Goal: Task Accomplishment & Management: Complete application form

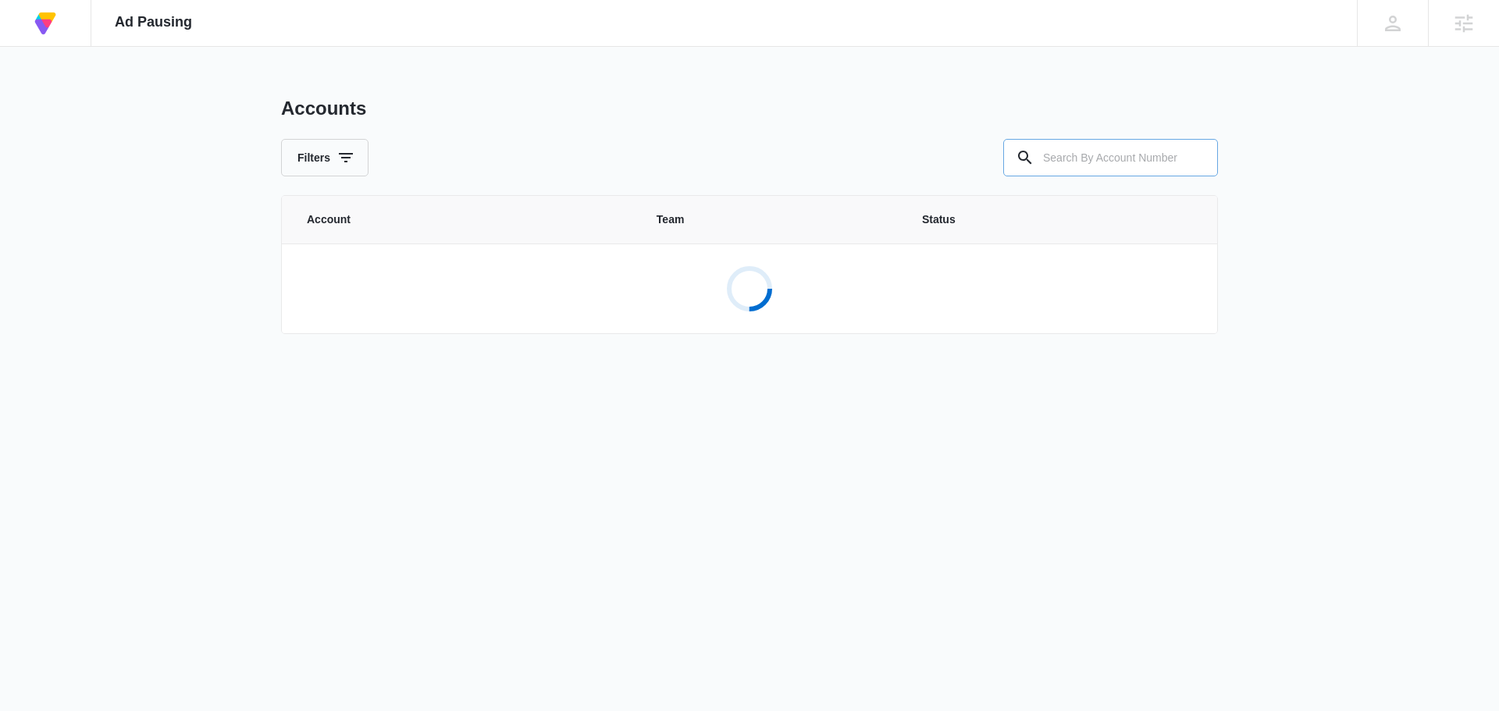
click at [1055, 158] on input "text" at bounding box center [1110, 157] width 215 height 37
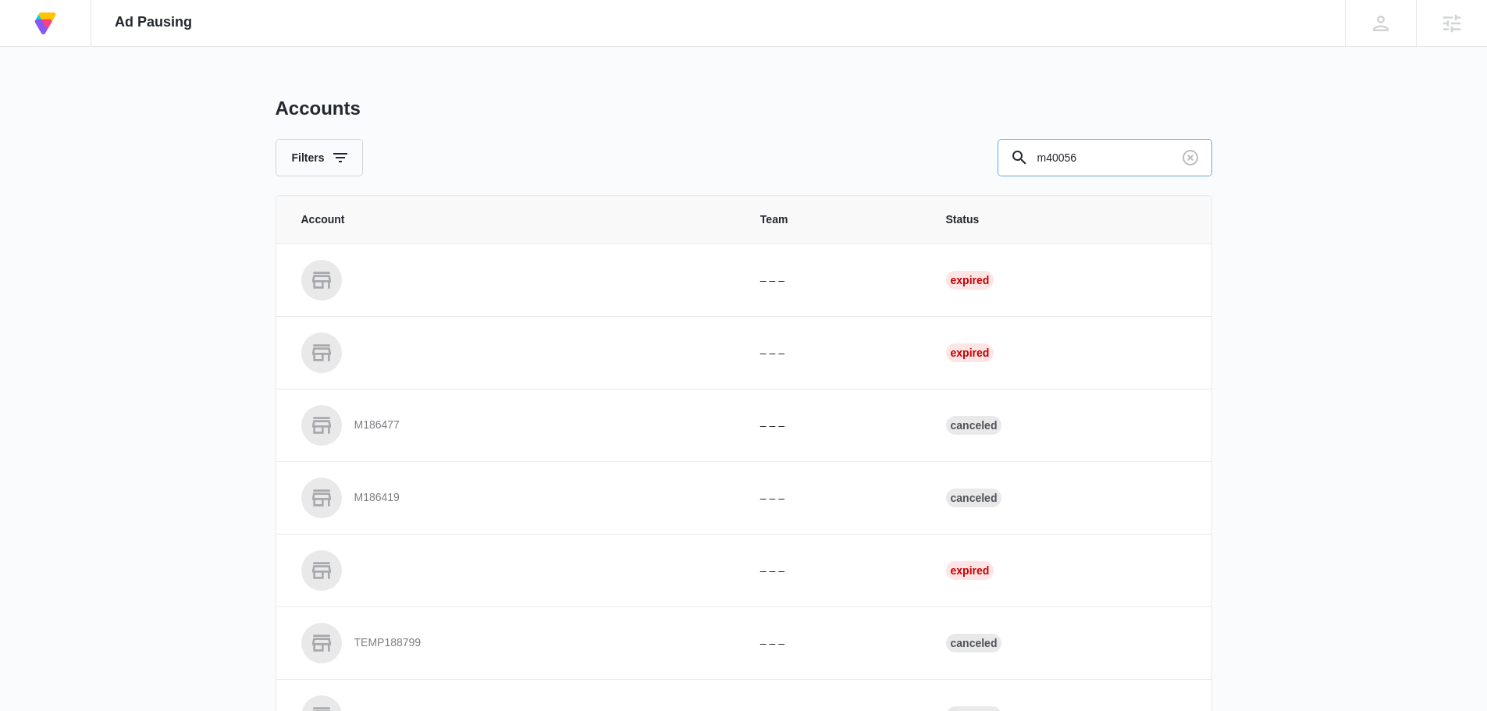
type input "m40056"
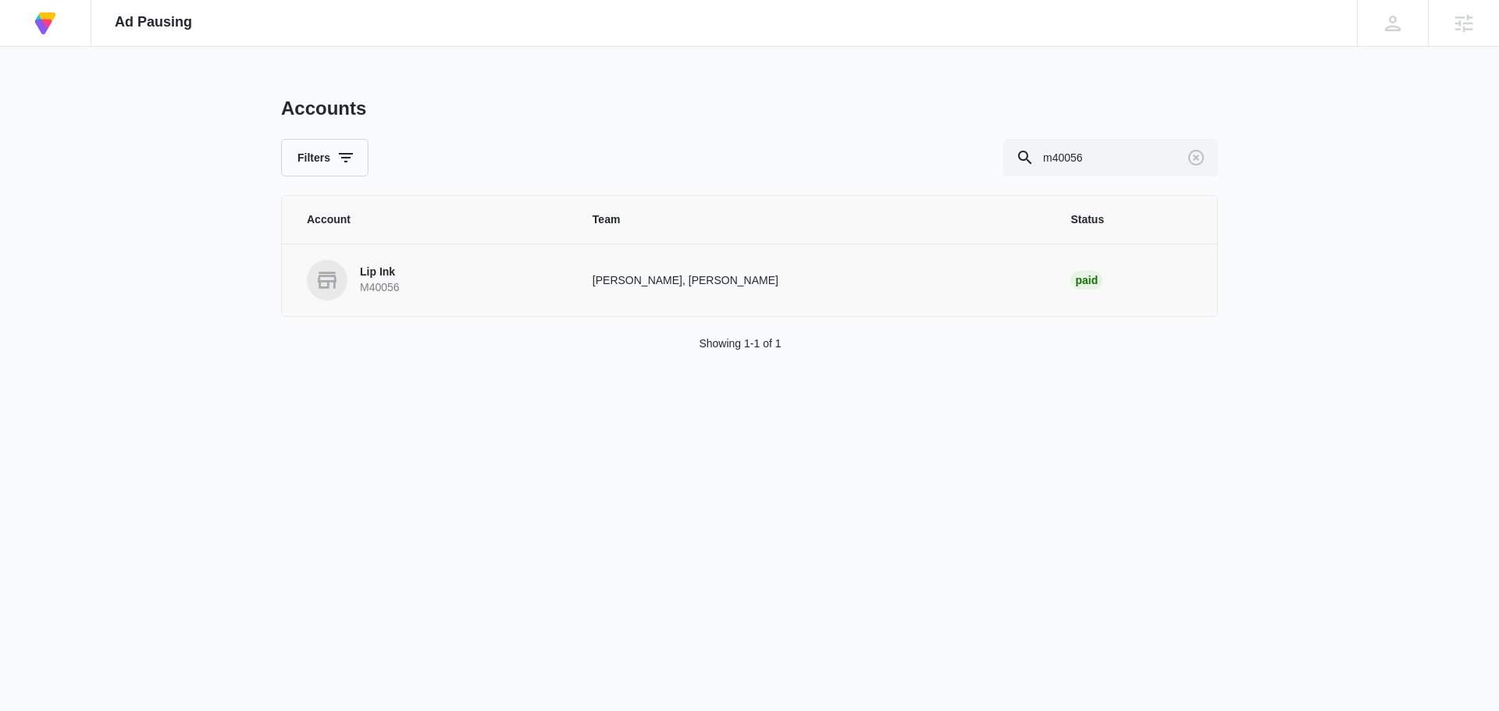
click at [450, 285] on link "Lip Ink M40056" at bounding box center [431, 280] width 248 height 41
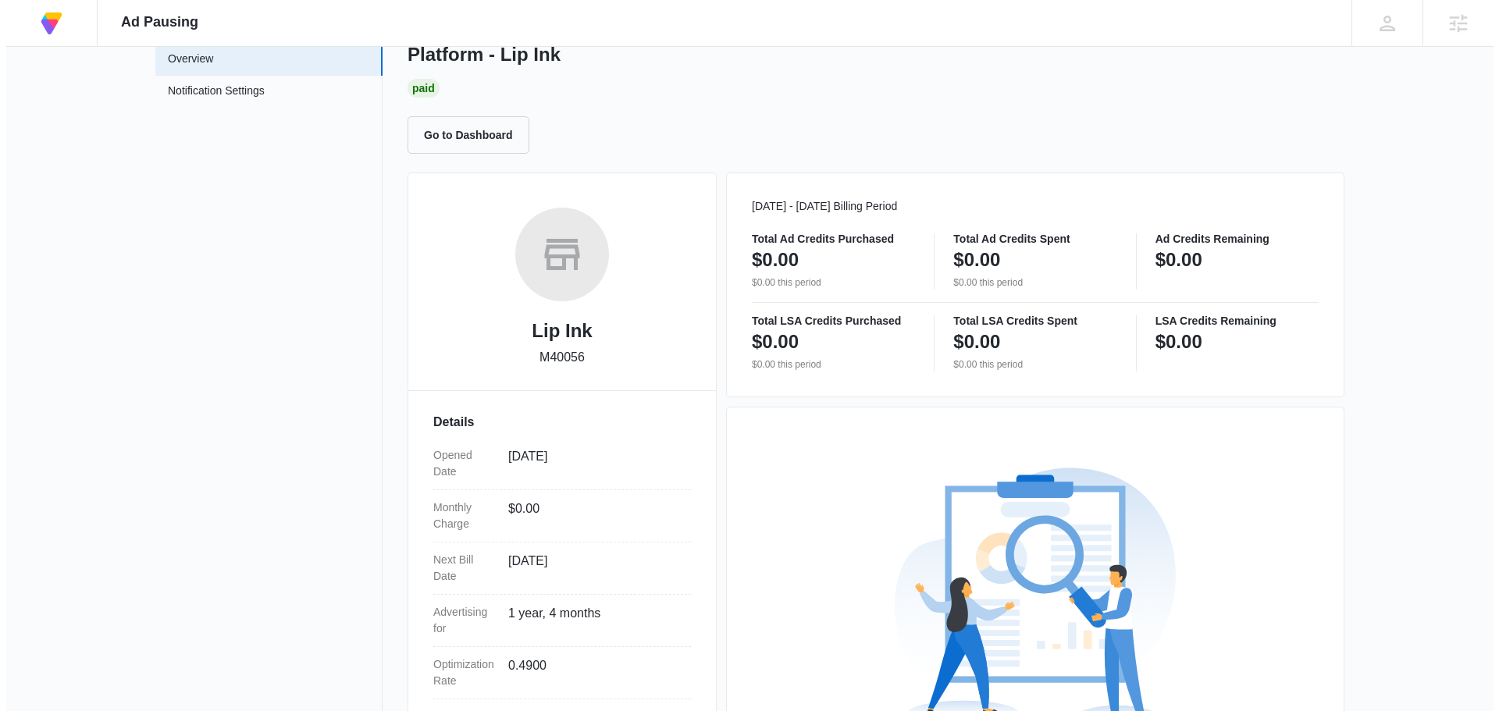
scroll to position [283, 0]
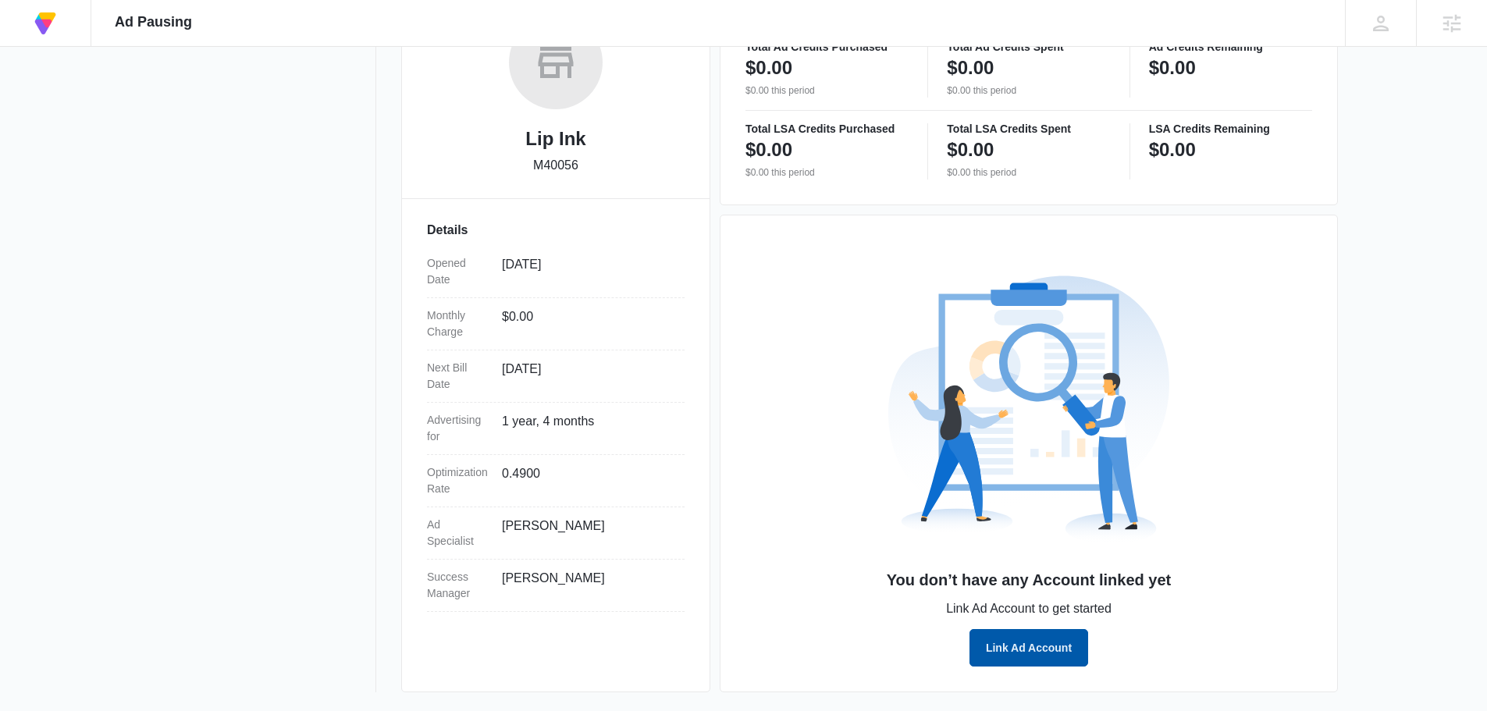
click at [1030, 654] on button "Link Ad Account" at bounding box center [1028, 647] width 119 height 37
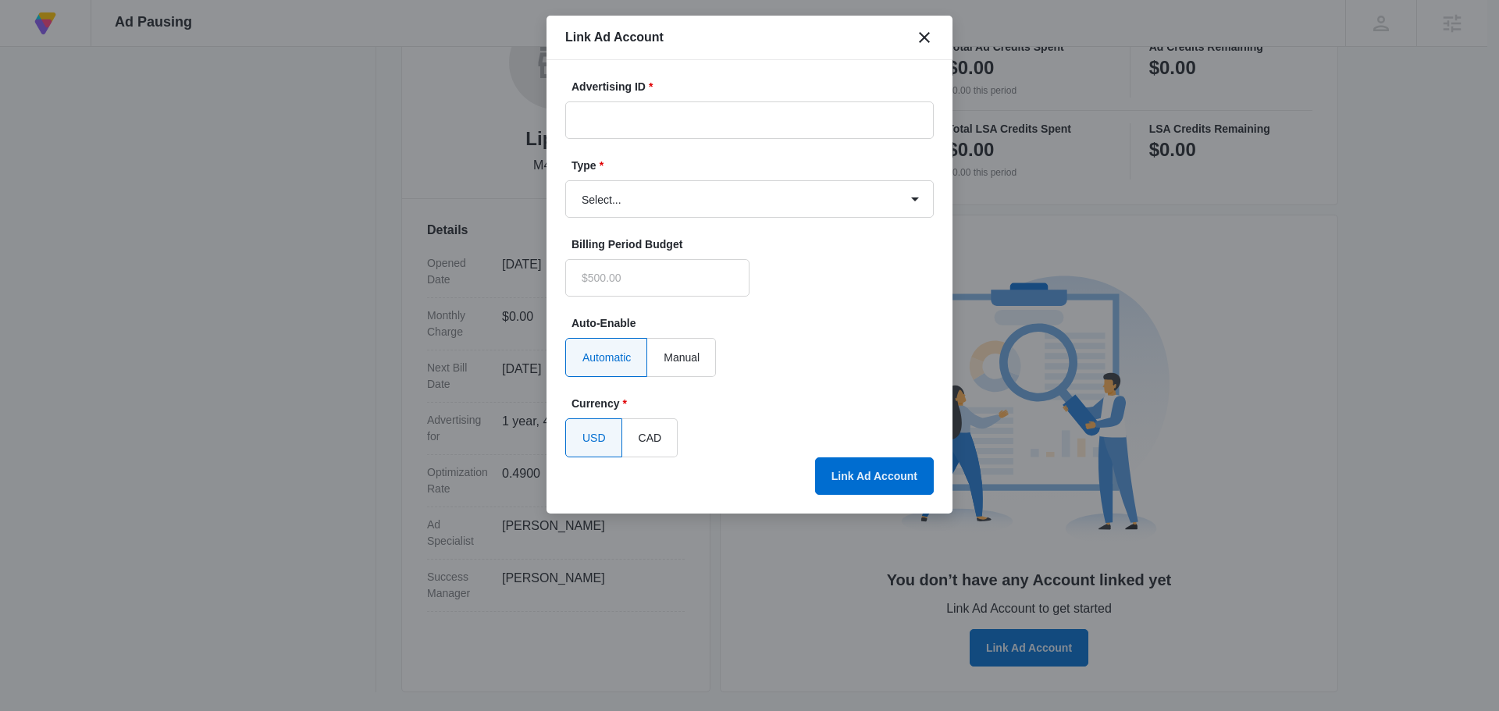
type input "$0.00"
click at [735, 116] on input "Advertising ID *" at bounding box center [749, 119] width 368 height 37
paste input "251-707-2390"
type input "251-707-2390"
click at [715, 212] on select "Select... Bing Ads Facebook Ads Google Ads" at bounding box center [749, 198] width 368 height 37
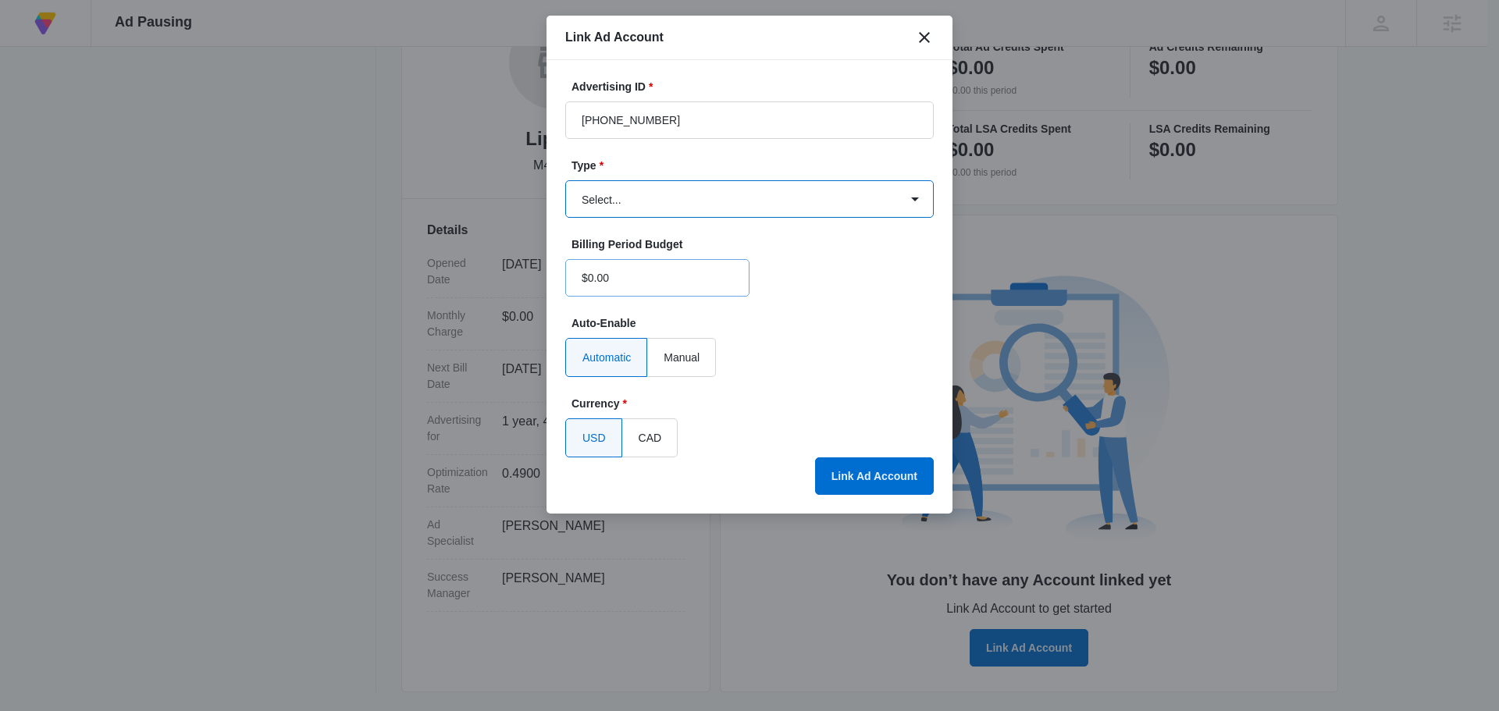
select select "google"
click at [565, 180] on select "Select... Bing Ads Facebook Ads Google Ads" at bounding box center [749, 198] width 368 height 37
click at [847, 488] on button "Link Ad Account" at bounding box center [874, 475] width 119 height 37
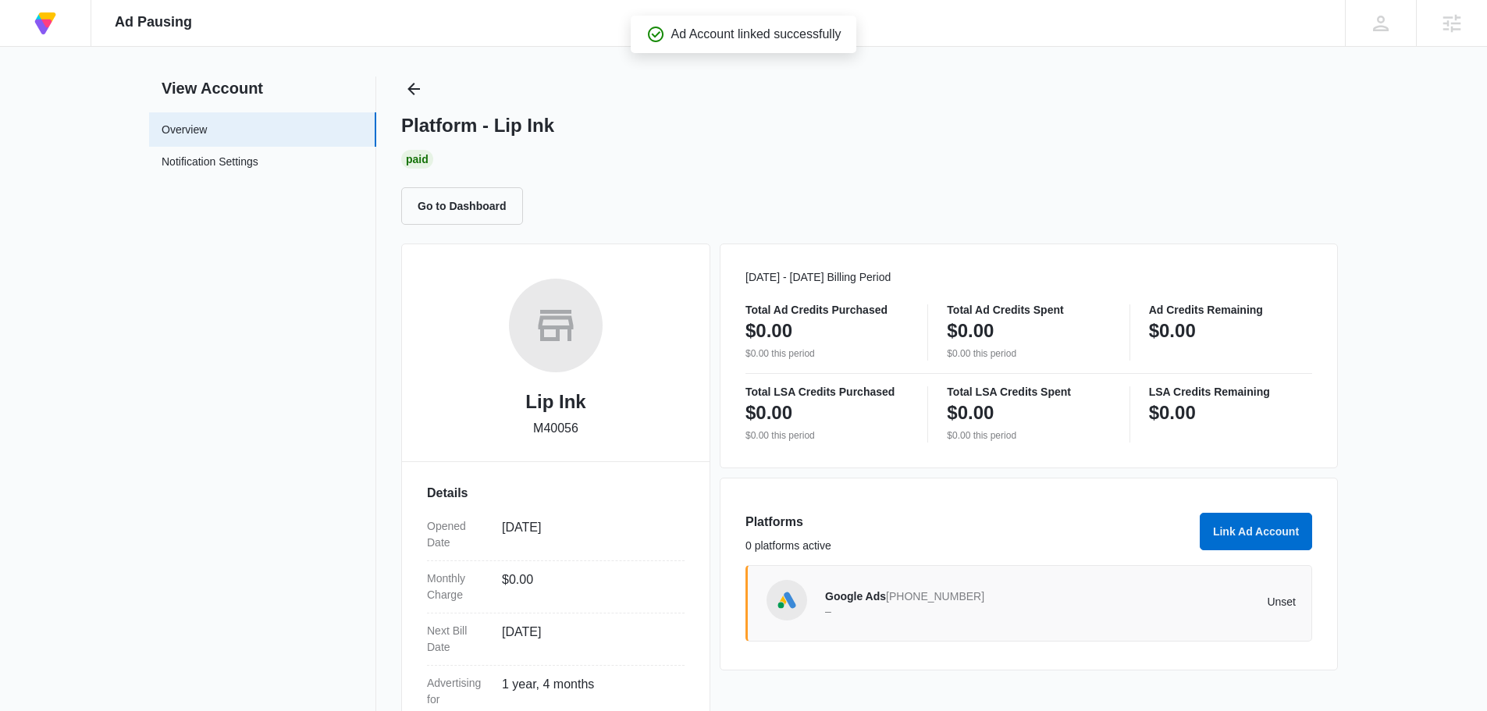
scroll to position [0, 0]
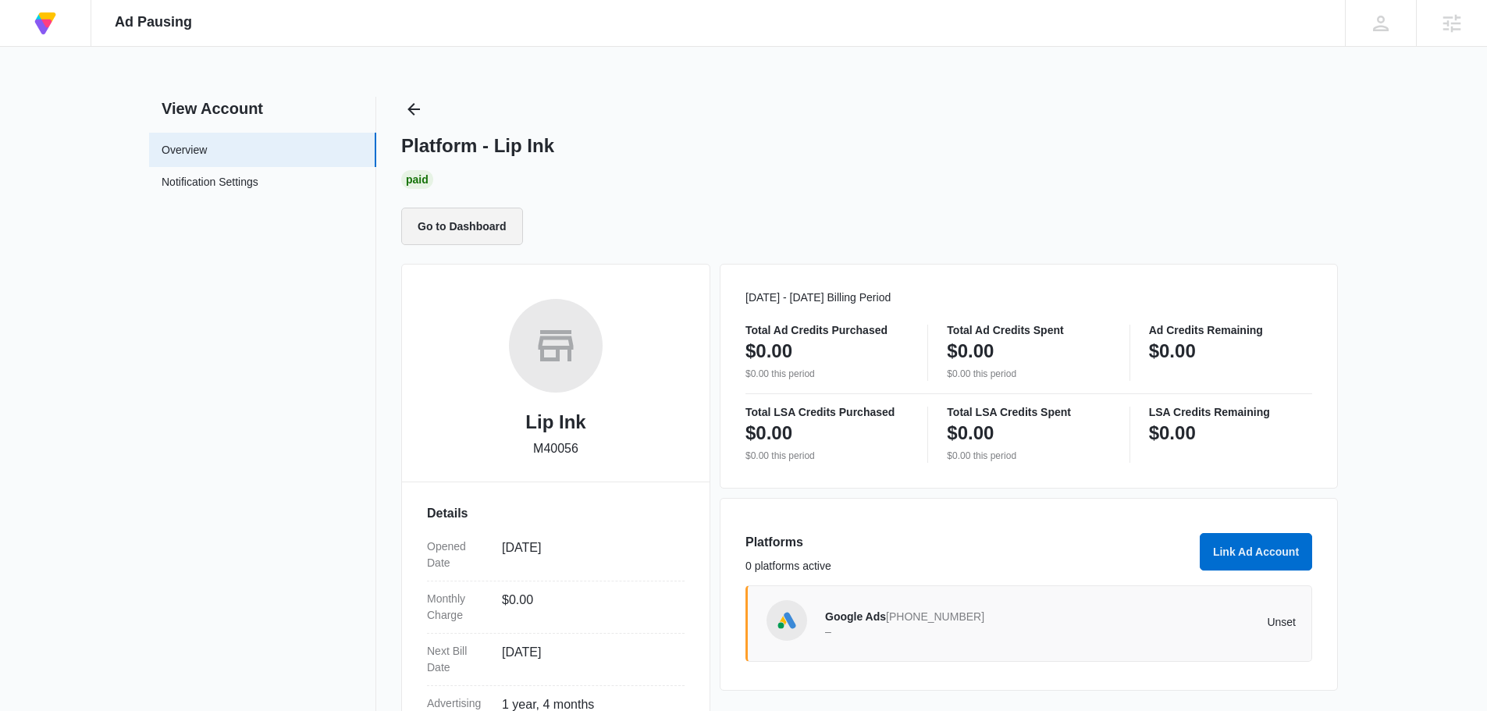
click at [428, 226] on button "Go to Dashboard" at bounding box center [462, 226] width 122 height 37
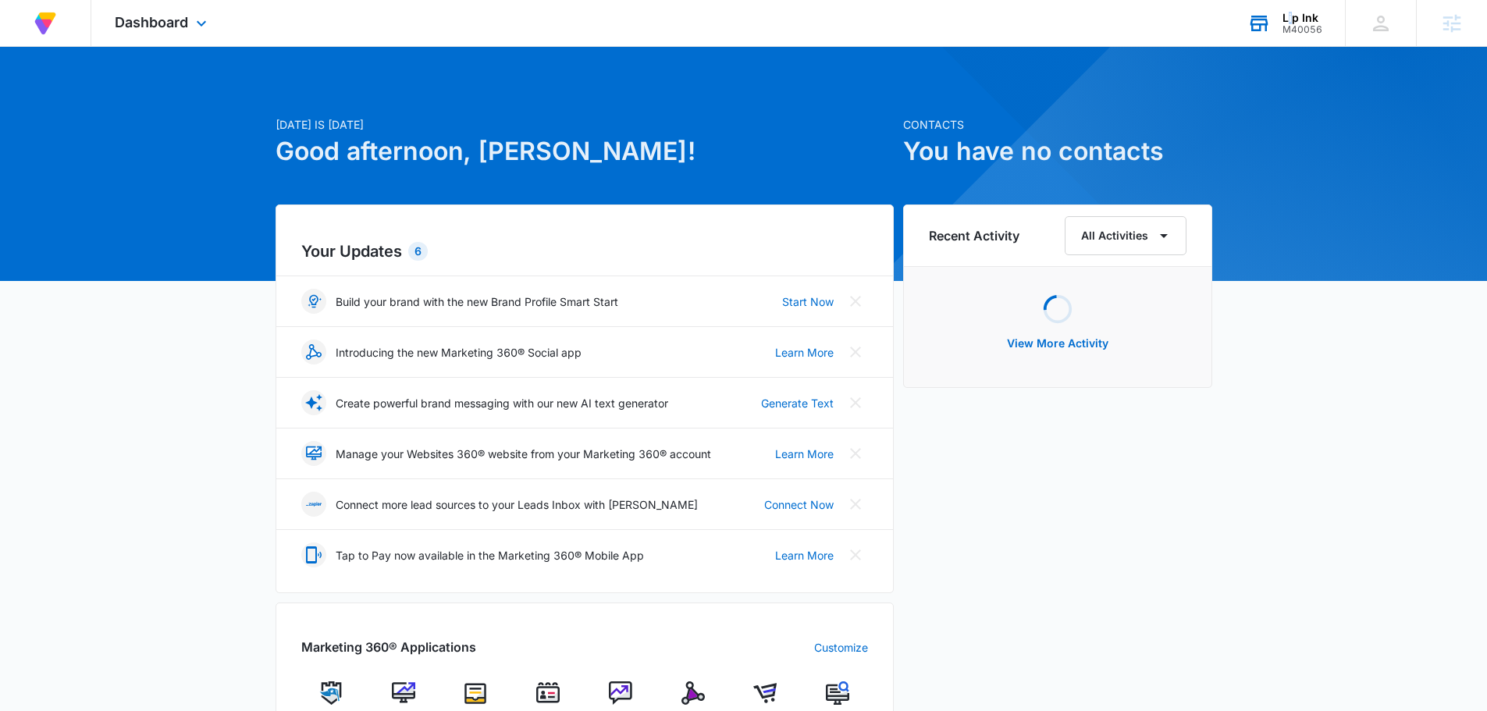
click at [1292, 17] on div "Lip Ink" at bounding box center [1302, 18] width 40 height 12
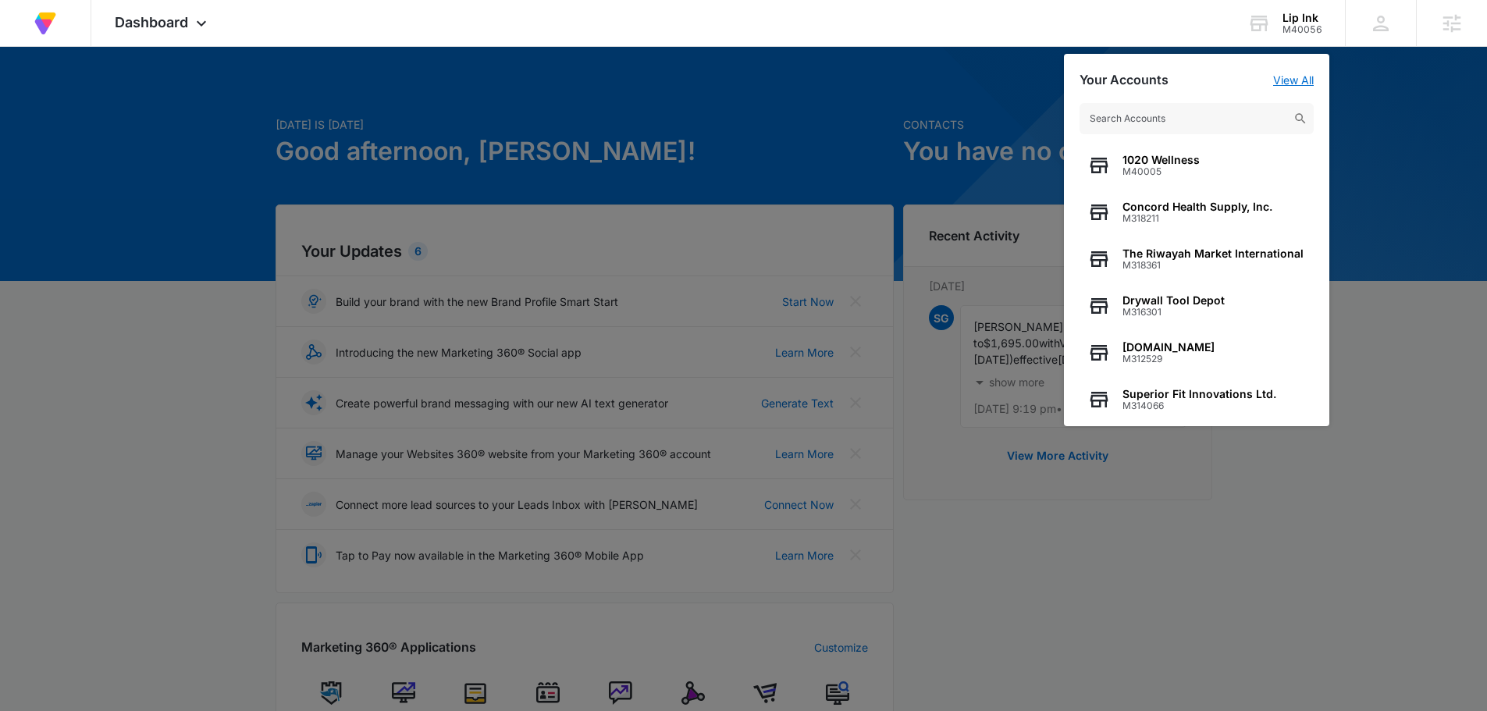
click at [1305, 81] on link "View All" at bounding box center [1293, 79] width 41 height 13
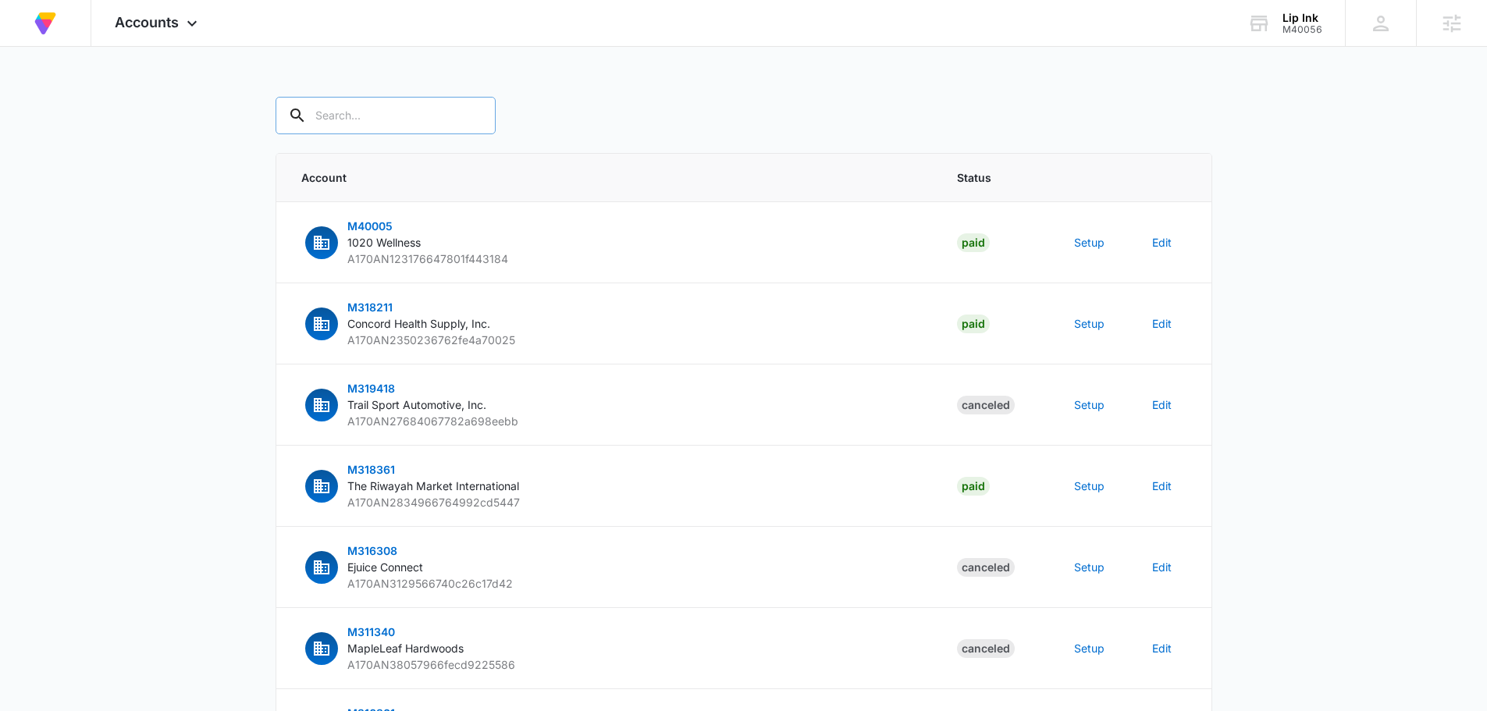
click at [363, 112] on input "text" at bounding box center [386, 115] width 220 height 37
type input "m40056"
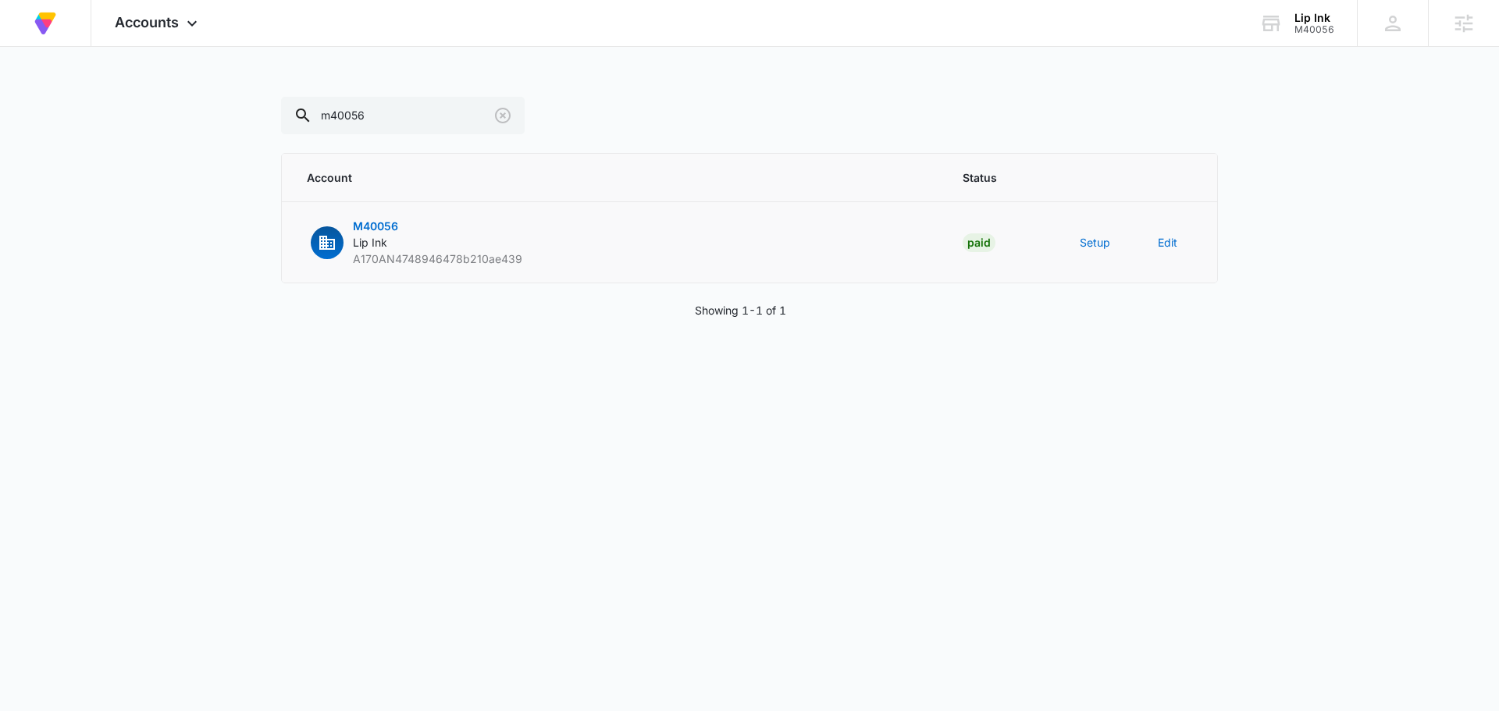
click at [1110, 237] on td "Setup" at bounding box center [1100, 242] width 78 height 81
click at [1101, 240] on button "Setup" at bounding box center [1095, 242] width 30 height 16
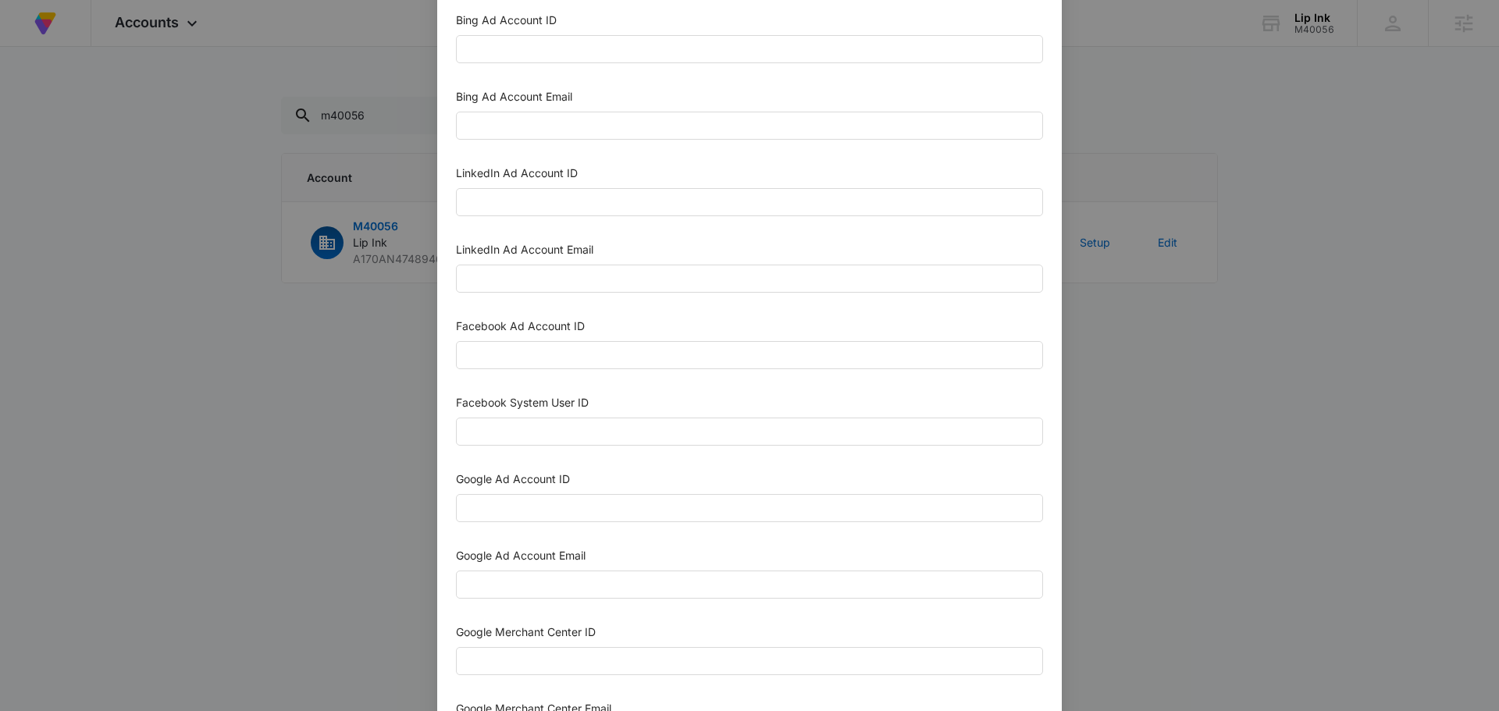
scroll to position [156, 0]
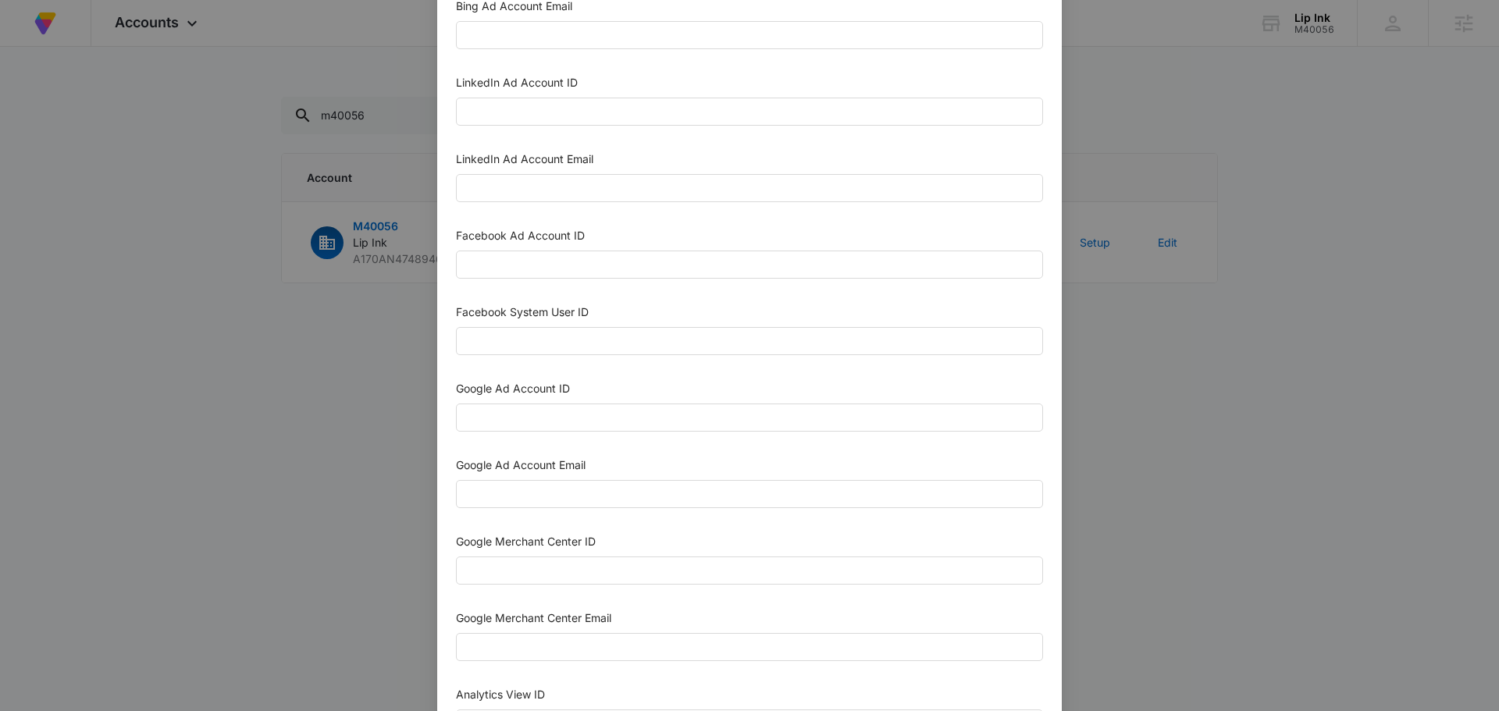
click at [580, 400] on div "Google Ad Account ID" at bounding box center [749, 391] width 587 height 23
click at [580, 411] on input "Google Ad Account ID" at bounding box center [749, 418] width 587 height 28
paste input "251-707-2390"
type input "251-707-2390"
click at [554, 487] on input "Google Ad Account Email" at bounding box center [749, 494] width 587 height 28
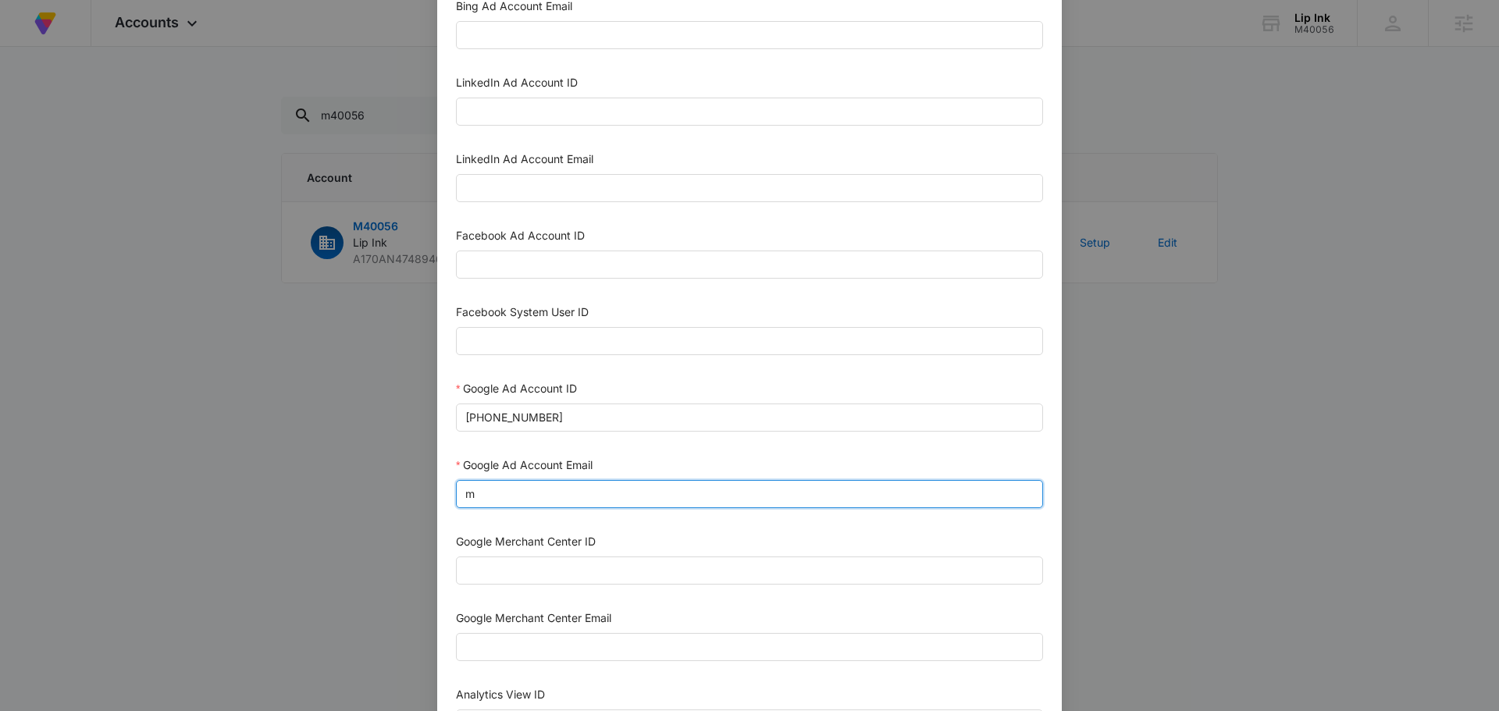
type input "m360+accounts1031@madwiremedia.com"
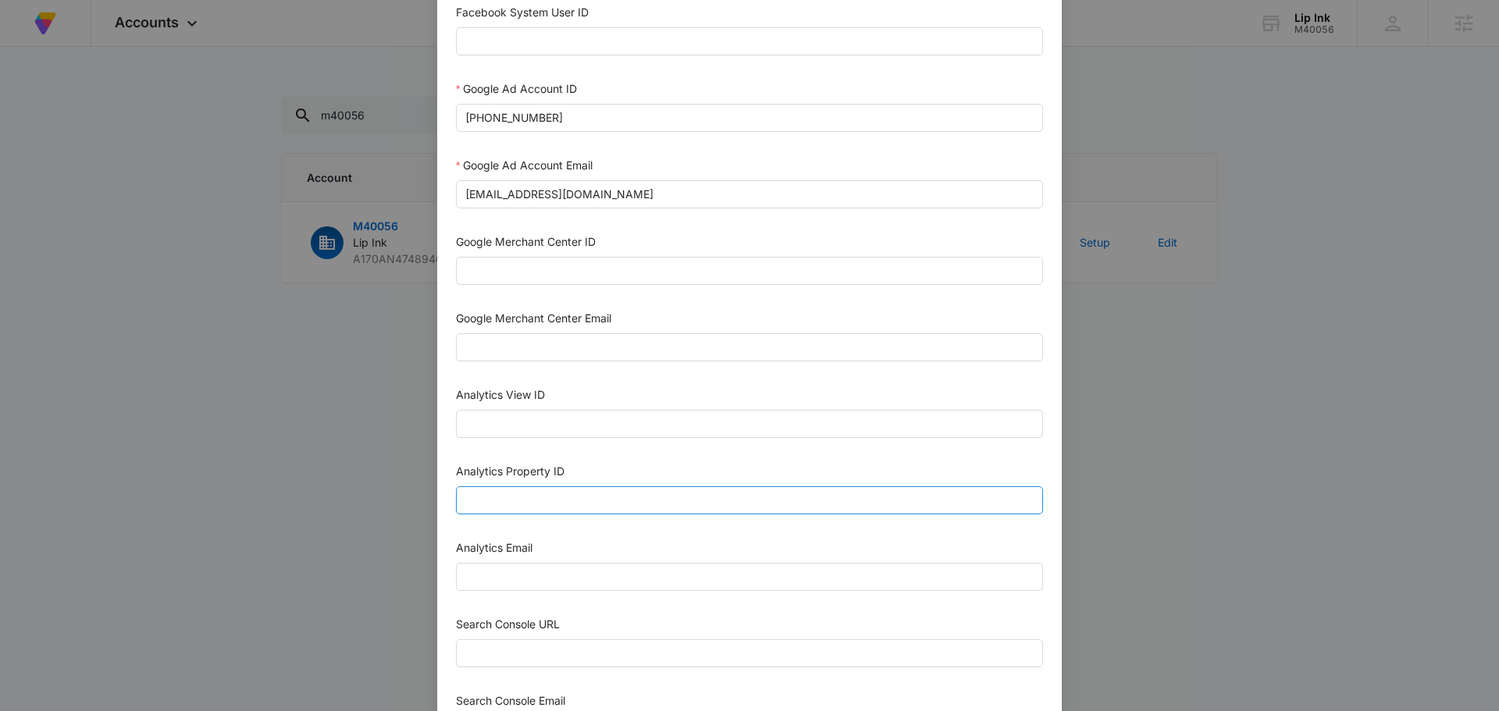
scroll to position [468, 0]
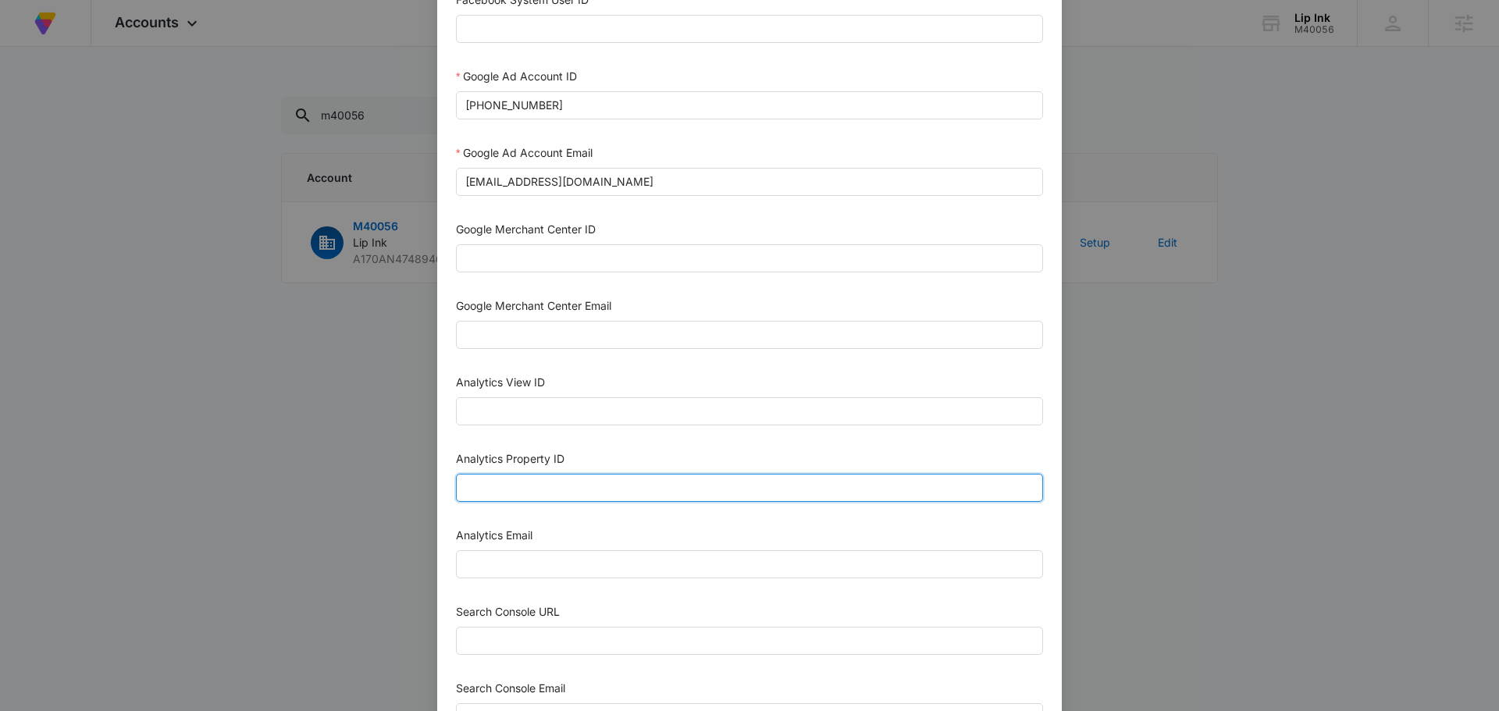
click at [605, 481] on input "Analytics Property ID" at bounding box center [749, 488] width 587 height 28
paste input "508232316"
type input "508232316"
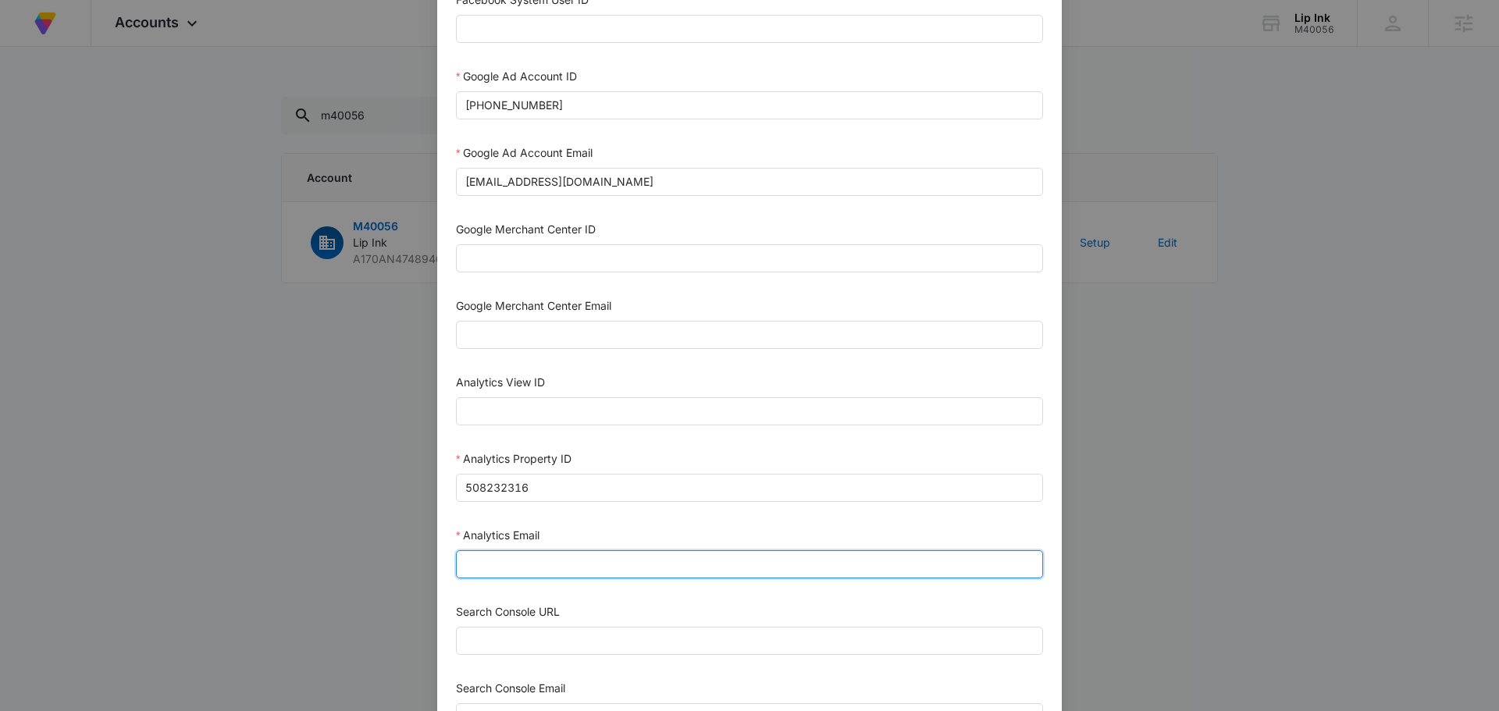
click at [540, 574] on input "Analytics Email" at bounding box center [749, 564] width 587 height 28
type input "m360+accounts1031@madwiremedia.com"
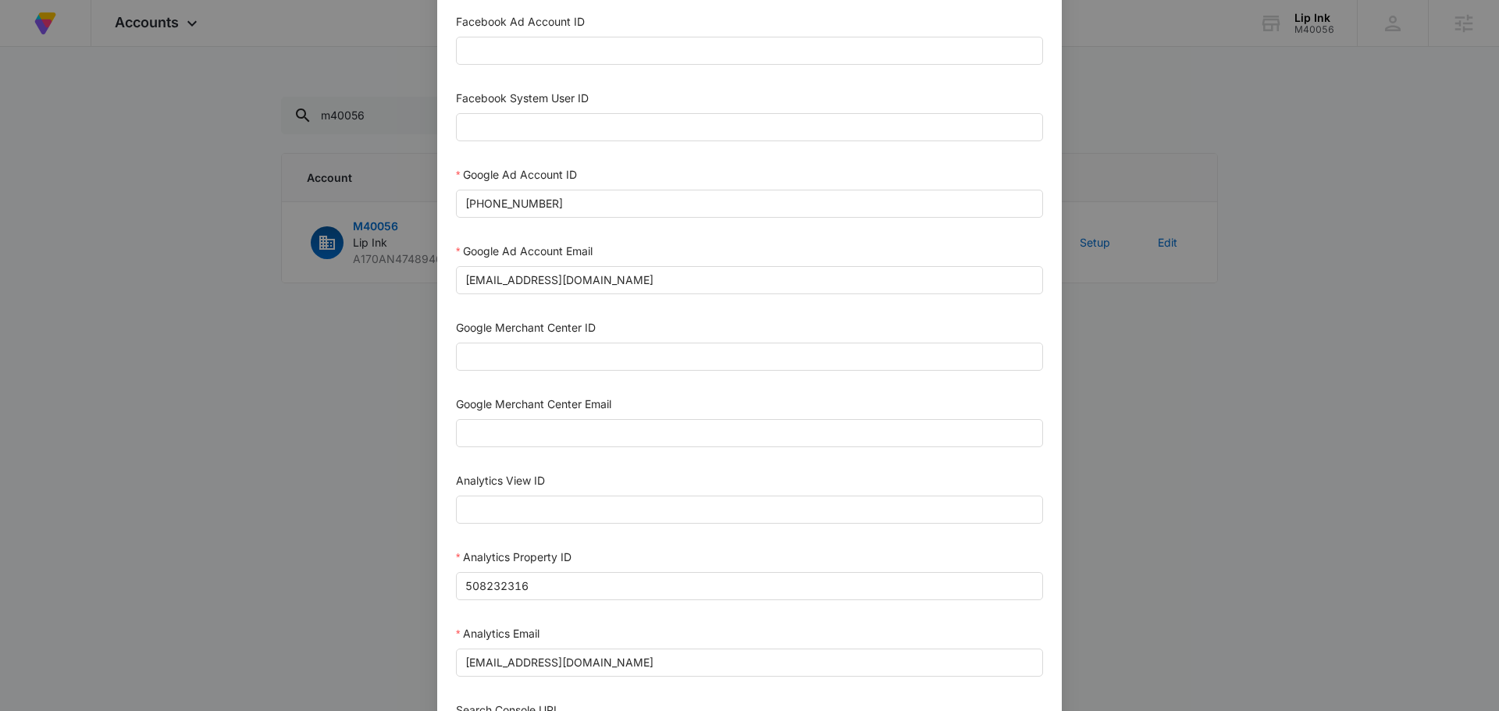
scroll to position [368, 0]
click at [585, 361] on input "Google Merchant Center ID" at bounding box center [749, 358] width 587 height 28
paste input "5668654331"
type input "5668654331"
click at [542, 418] on div "Google Merchant Center Email" at bounding box center [749, 408] width 587 height 23
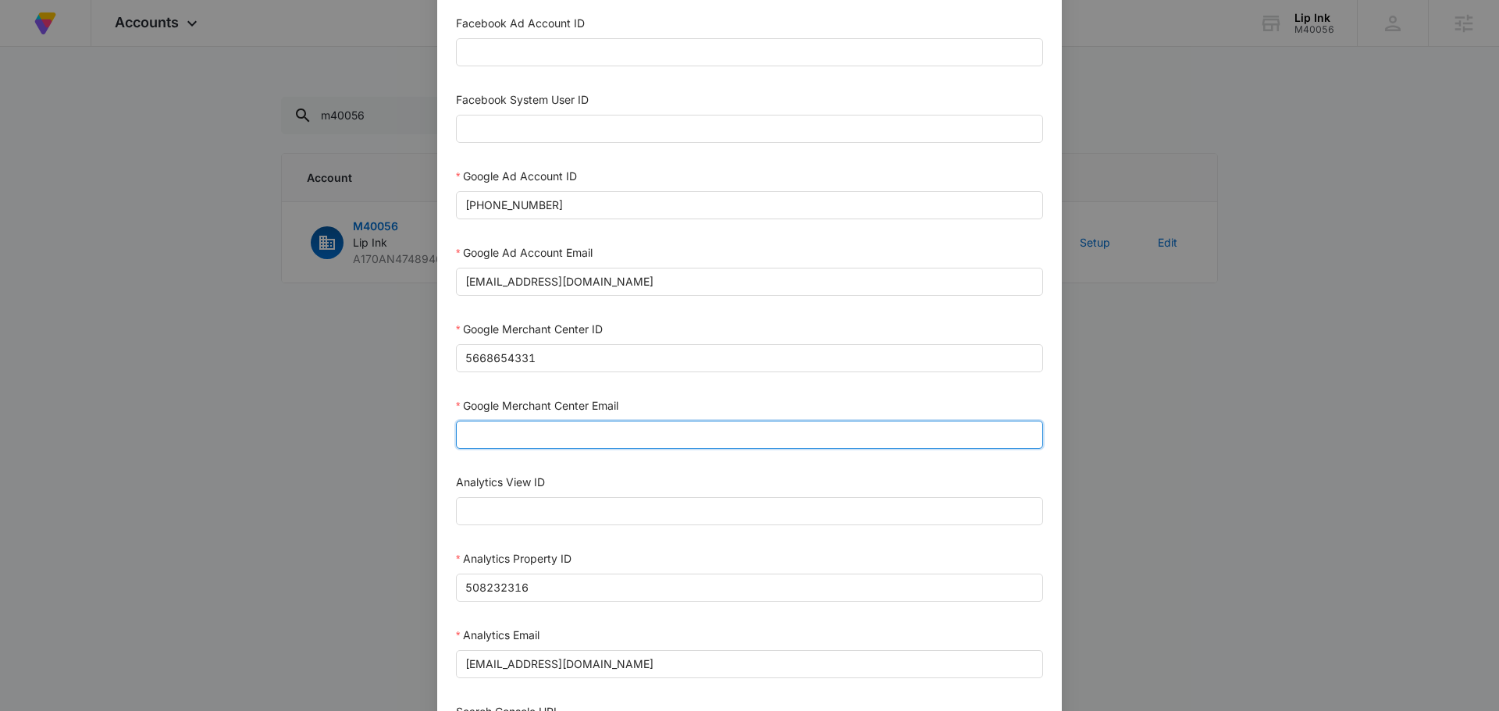
click at [545, 422] on input "Google Merchant Center Email" at bounding box center [749, 435] width 587 height 28
type input "m360+accounts1031@madwiremedia.com"
click at [516, 467] on form "Bing Ad Account ID Bing Ad Account Email LinkedIn Ad Account ID LinkedIn Ad Acc…" at bounding box center [749, 338] width 587 height 1258
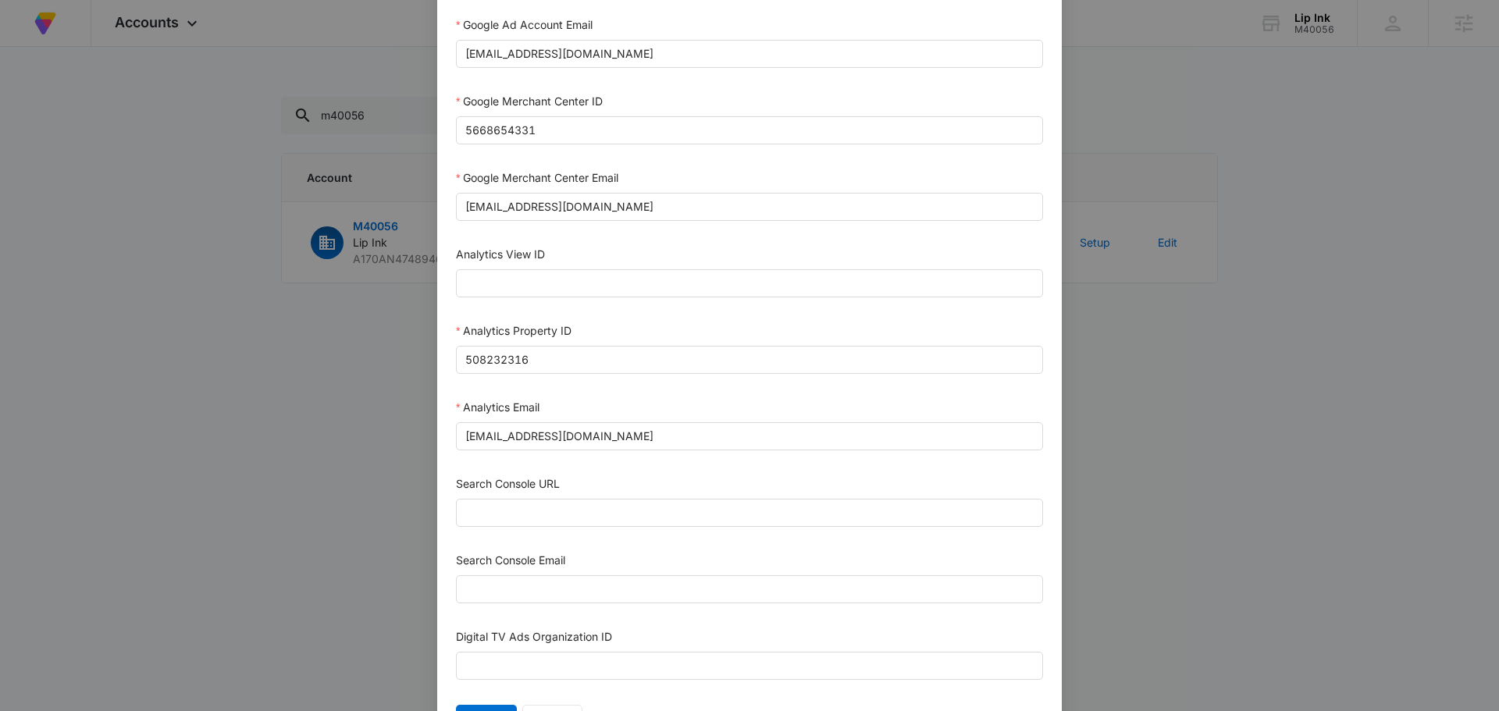
scroll to position [681, 0]
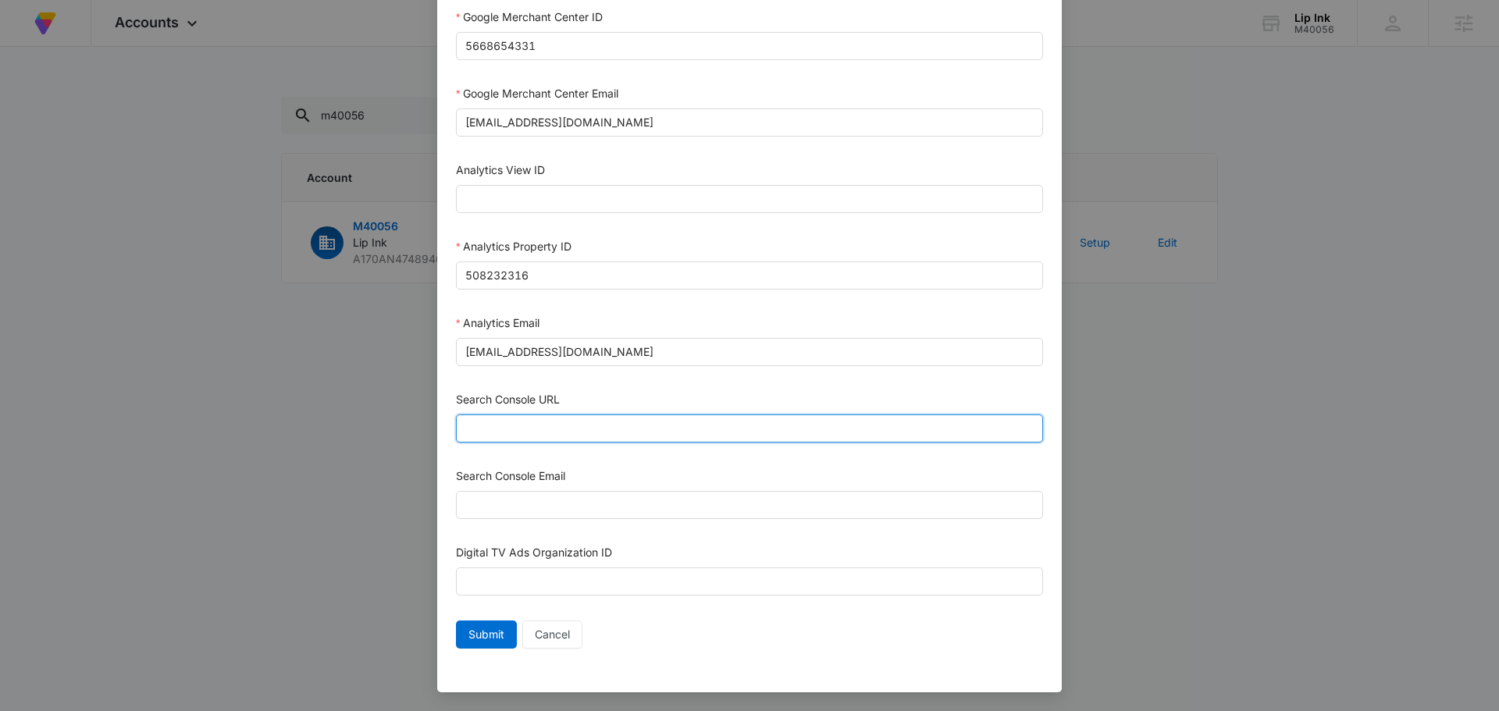
click at [625, 435] on input "Search Console URL" at bounding box center [749, 428] width 587 height 28
paste input "https://www.lipink.com/"
type input "https://www.lipink.com/"
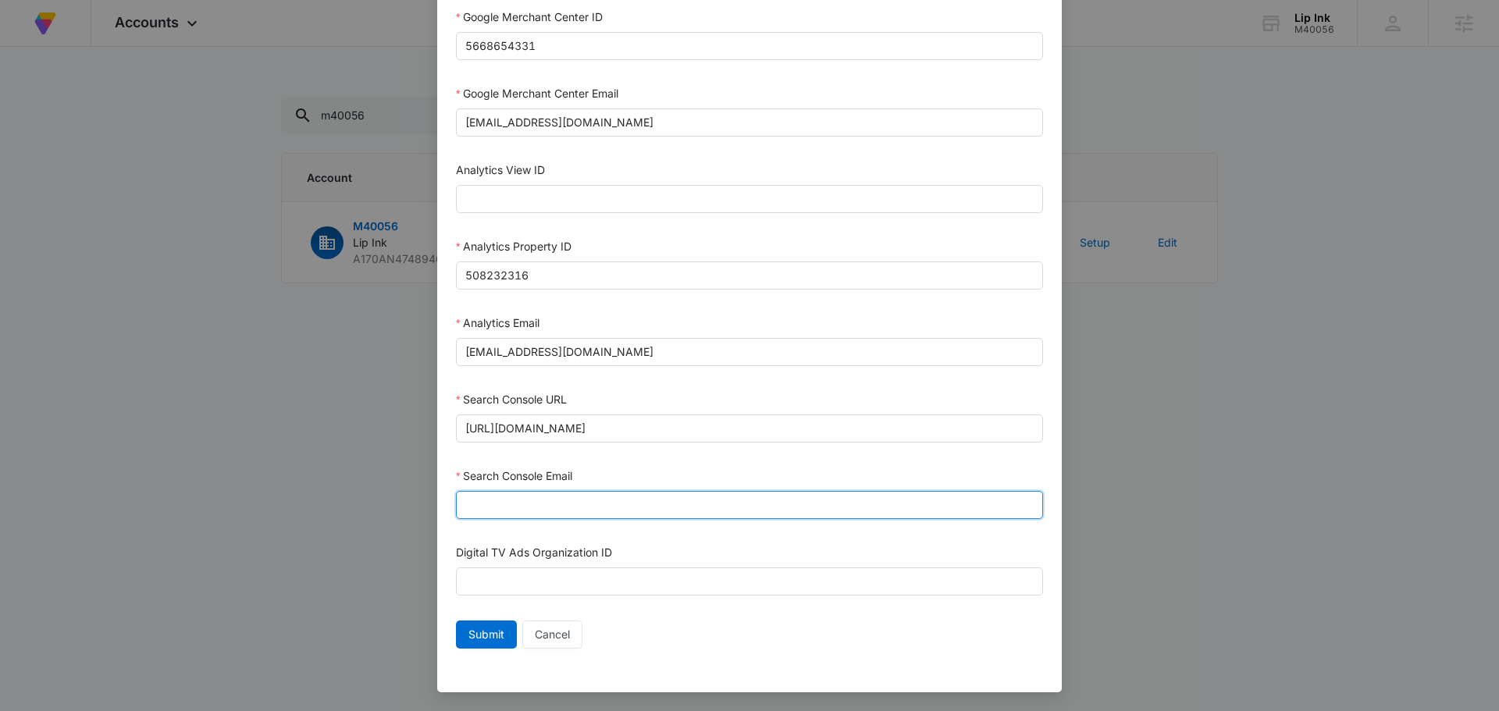
click at [535, 503] on input "Search Console Email" at bounding box center [749, 505] width 587 height 28
type input "m360+accounts1031@madwiremedia.com"
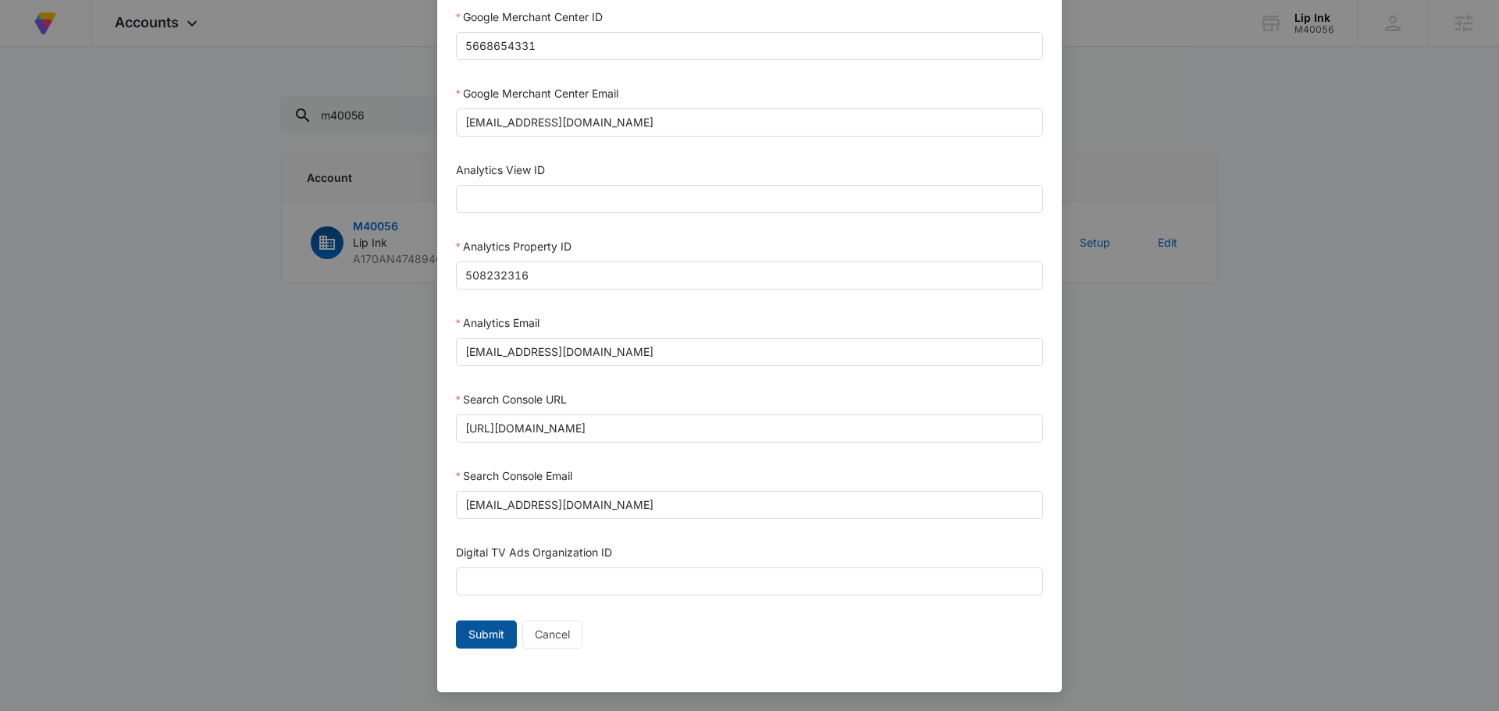
click at [475, 633] on span "Submit" at bounding box center [486, 634] width 36 height 17
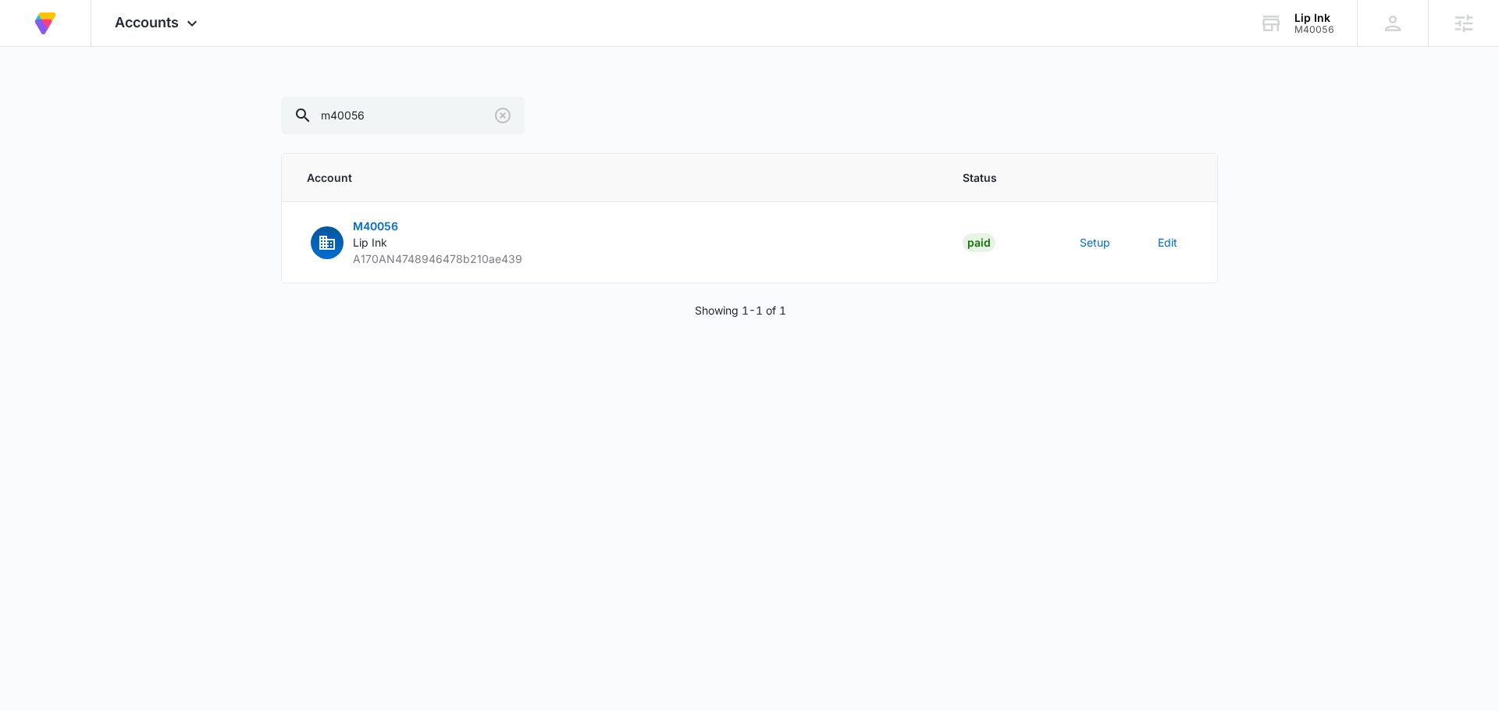
scroll to position [665, 0]
